Goal: Find specific page/section: Find specific page/section

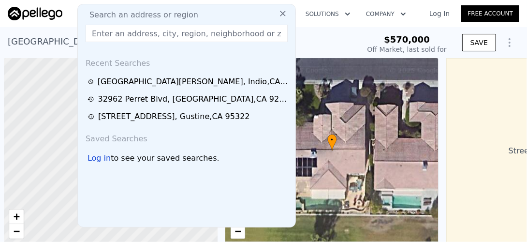
scroll to position [0, 148]
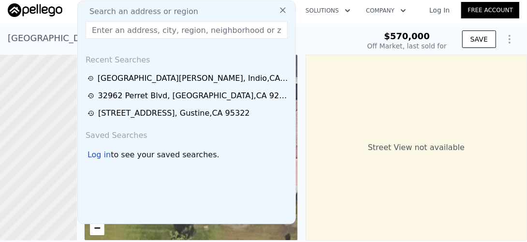
click at [111, 9] on span "Search an address or region" at bounding box center [140, 12] width 117 height 12
click at [107, 34] on input "text" at bounding box center [187, 29] width 202 height 17
type input "$ 666,000"
type input "$ 24,957"
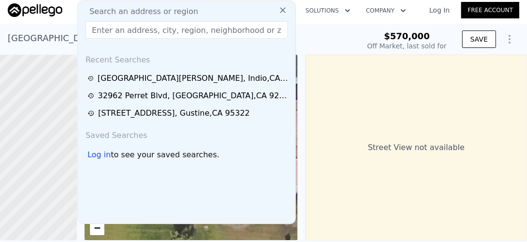
click at [114, 31] on input "text" at bounding box center [187, 29] width 202 height 17
paste input "[STREET_ADDRESS]"
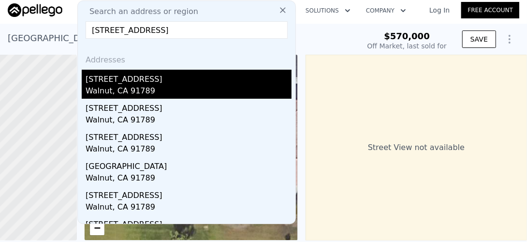
type input "[STREET_ADDRESS]"
click at [101, 79] on div "[STREET_ADDRESS]" at bounding box center [189, 77] width 206 height 15
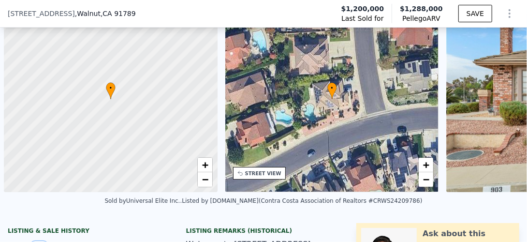
scroll to position [0, 4]
